Goal: Entertainment & Leisure: Browse casually

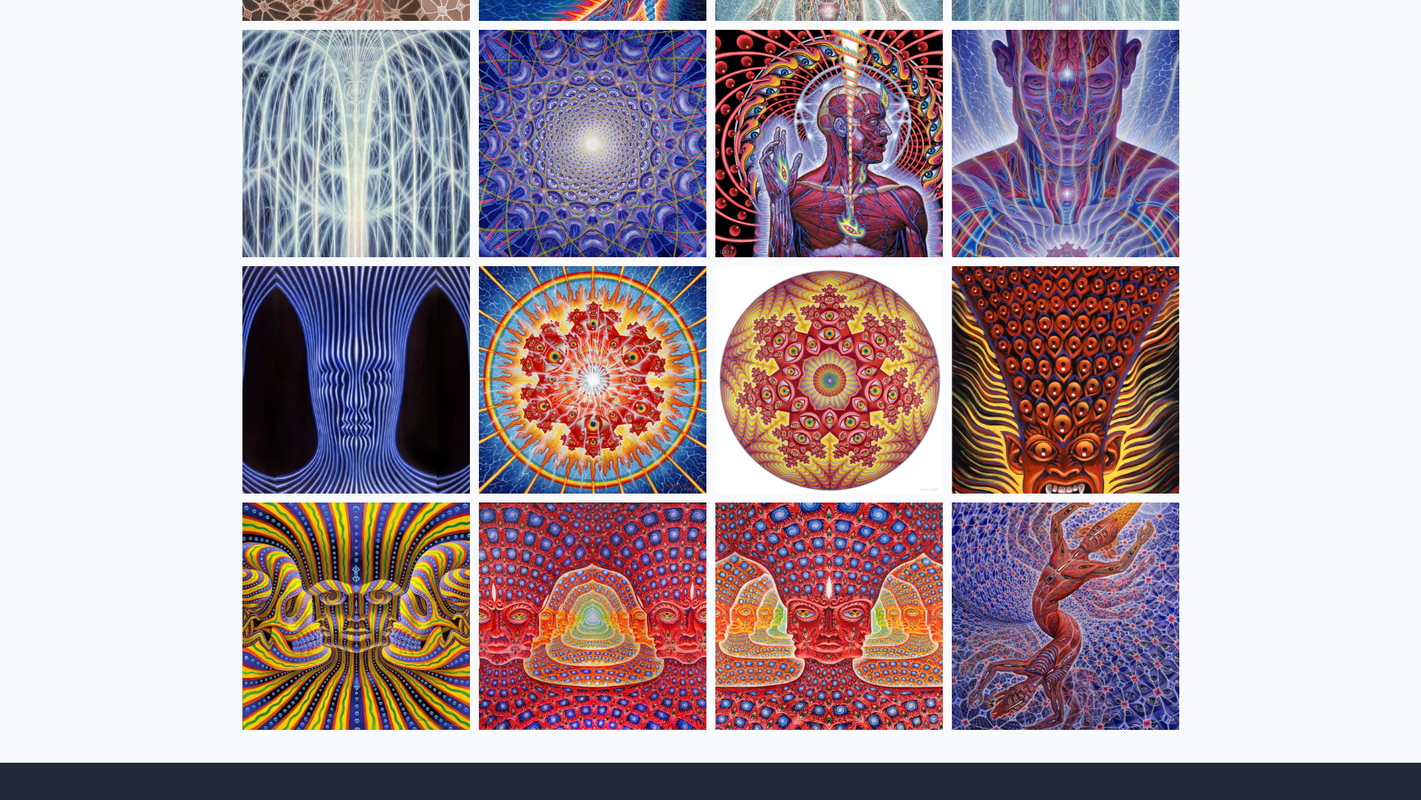
scroll to position [509, 0]
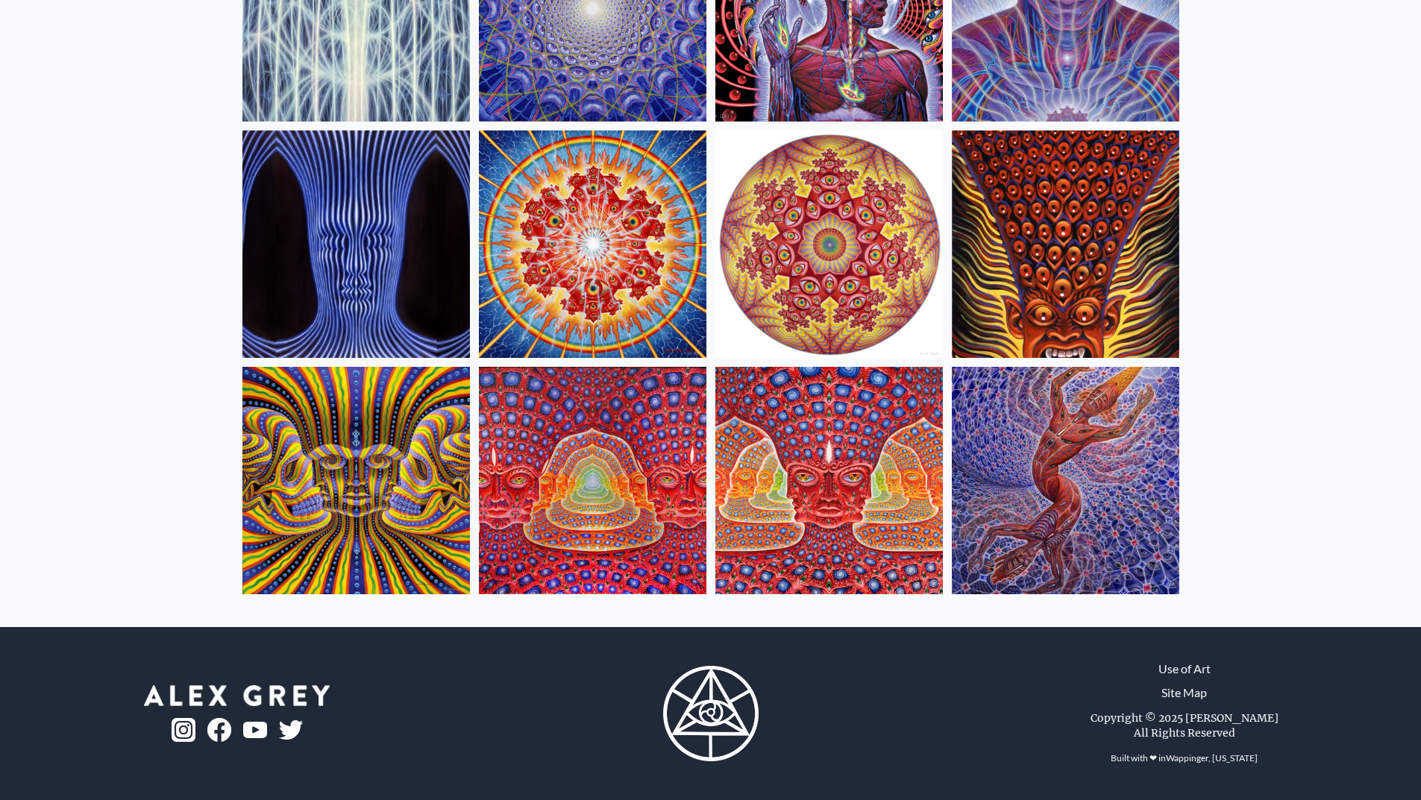
click at [403, 538] on img at bounding box center [356, 481] width 228 height 228
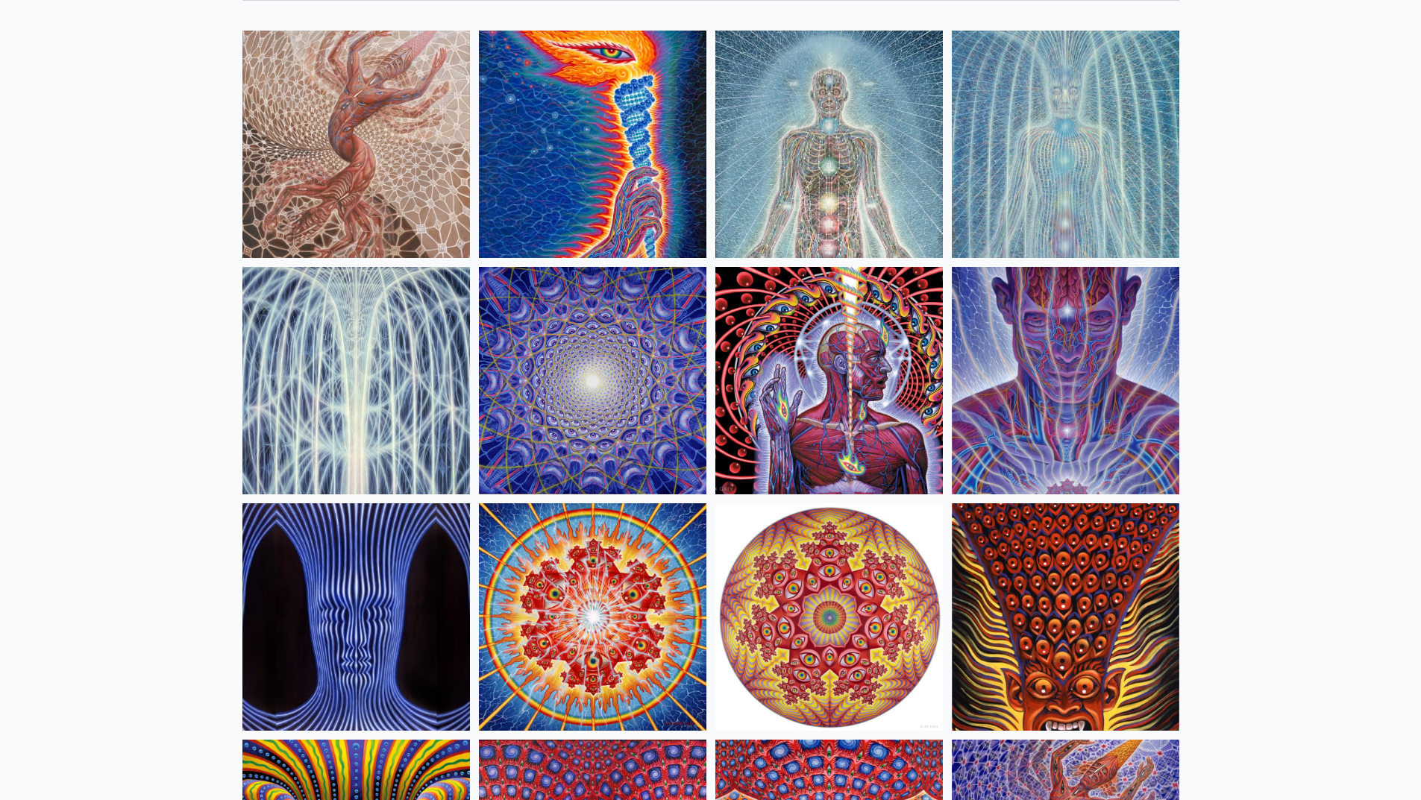
click at [778, 433] on img at bounding box center [829, 381] width 228 height 228
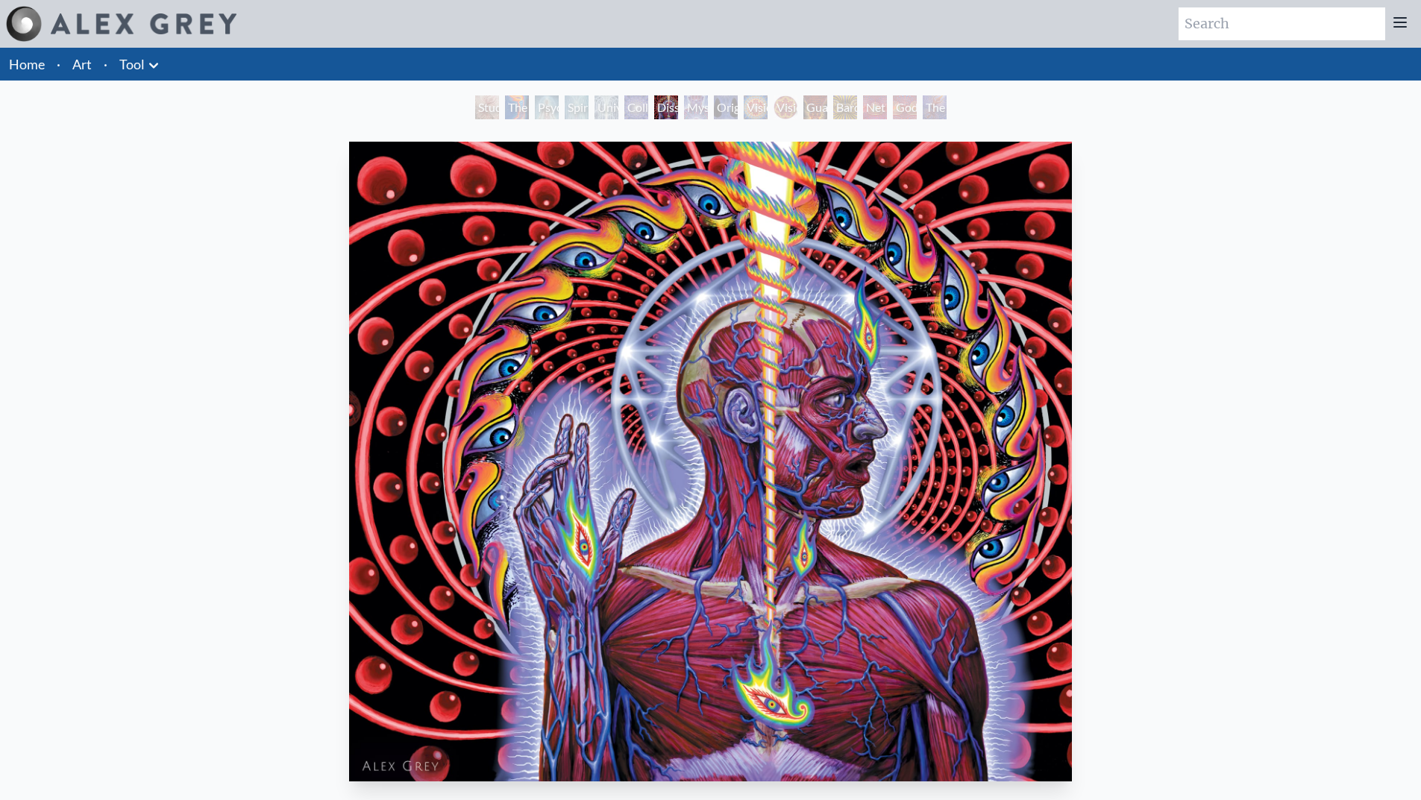
click at [708, 107] on div "Mystic Eye" at bounding box center [696, 107] width 24 height 24
